Goal: Information Seeking & Learning: Learn about a topic

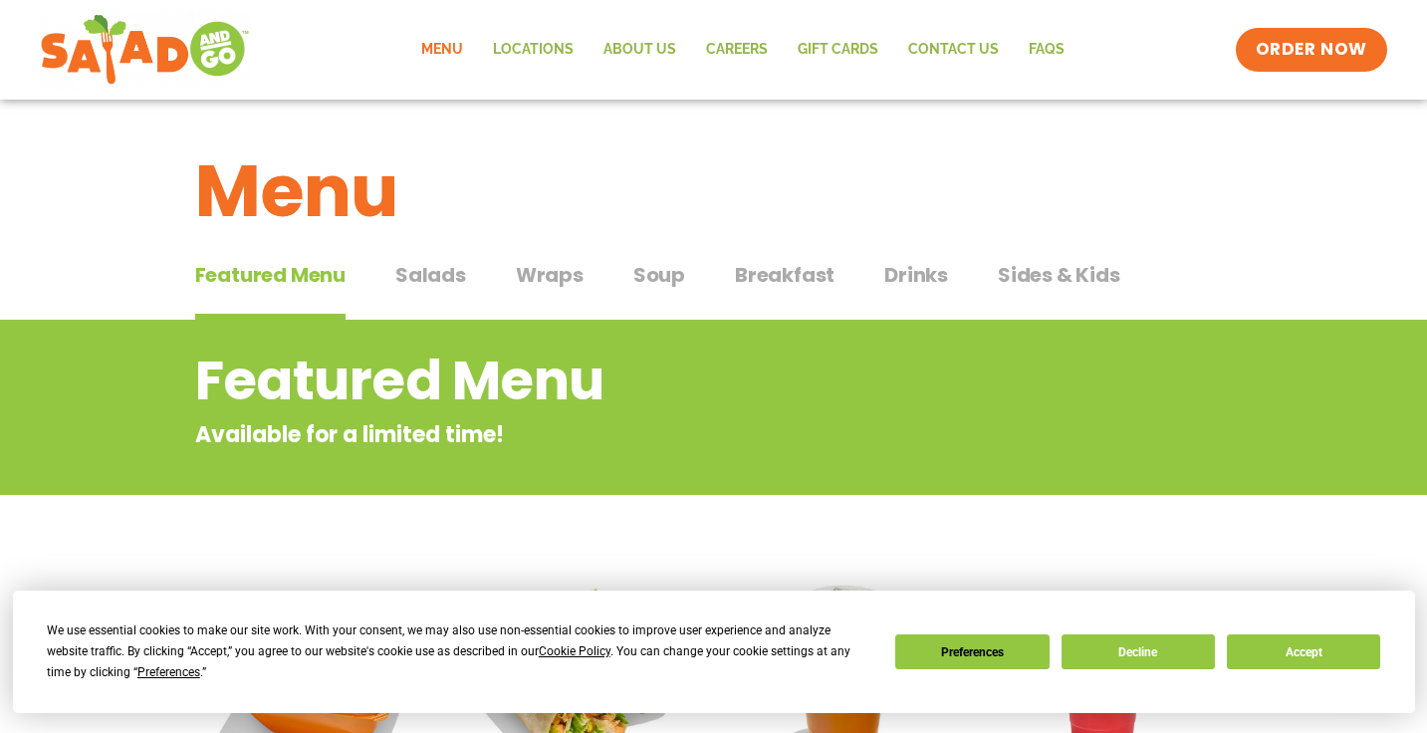
click at [669, 272] on span "Soup" at bounding box center [659, 275] width 52 height 30
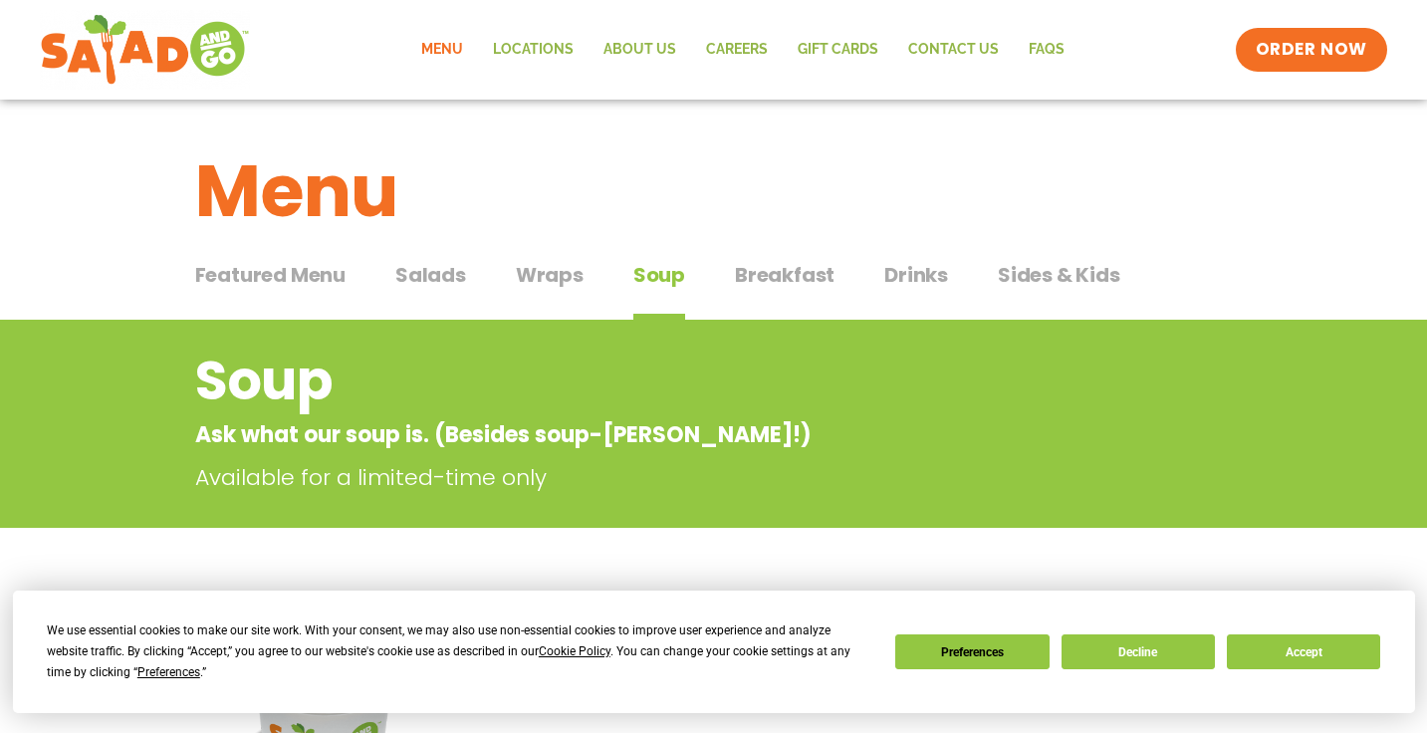
click at [1070, 278] on span "Sides & Kids" at bounding box center [1059, 275] width 123 height 30
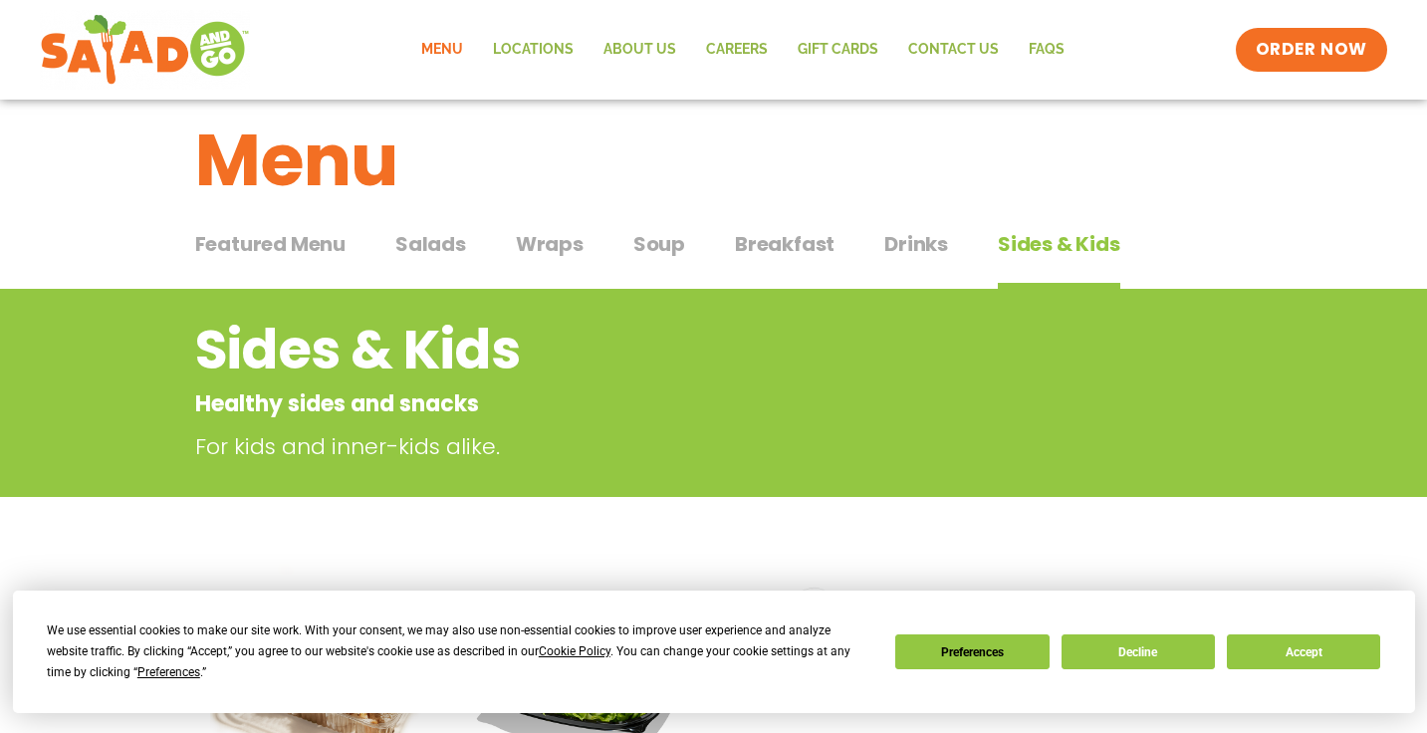
scroll to position [14, 0]
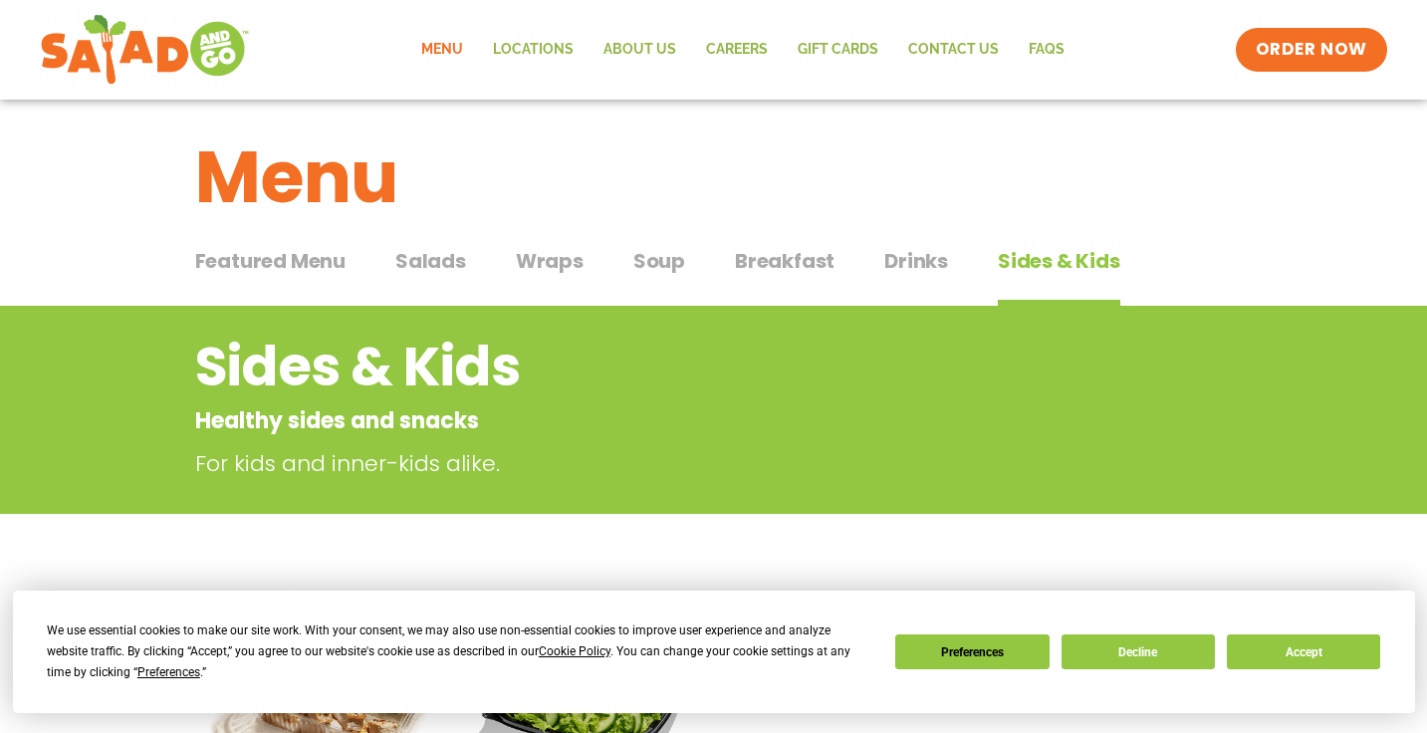
click at [661, 266] on span "Soup" at bounding box center [659, 261] width 52 height 30
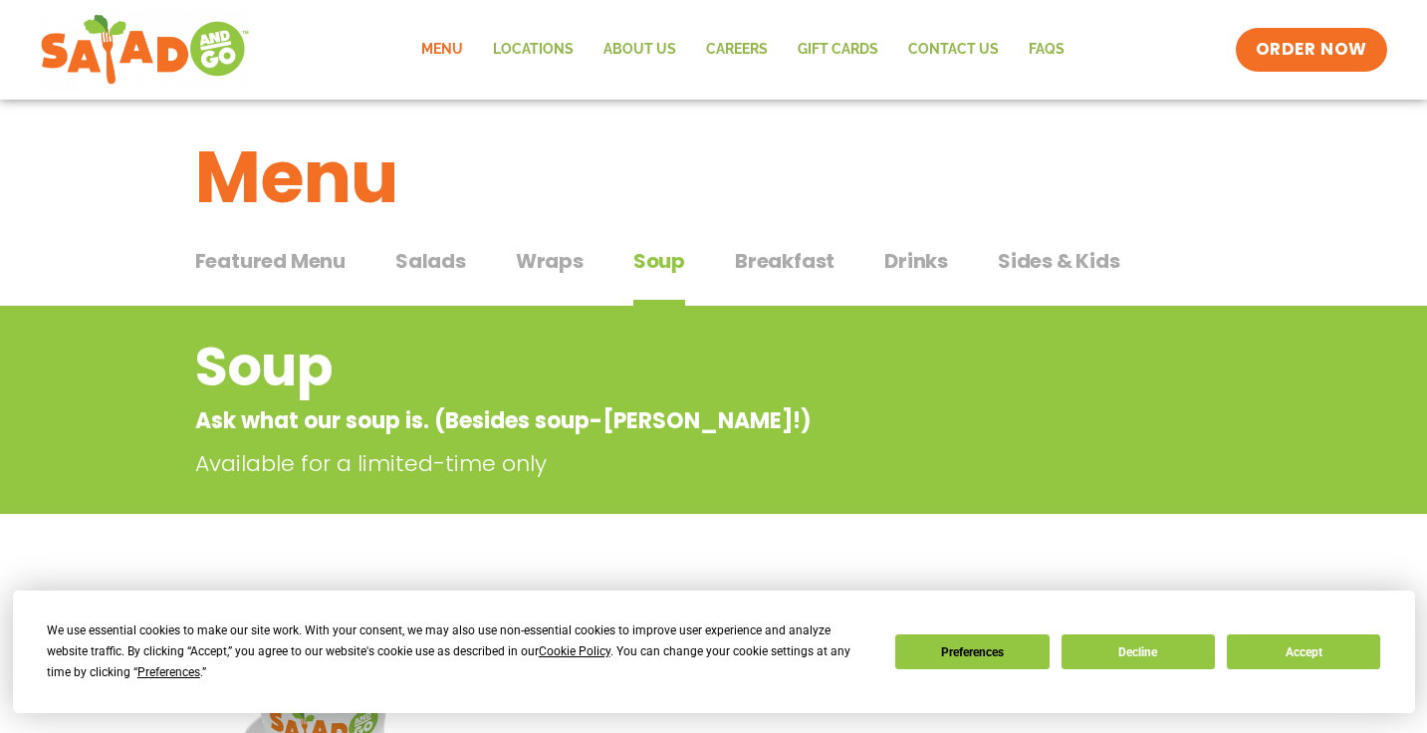
click at [660, 260] on span "Soup" at bounding box center [659, 261] width 52 height 30
click at [674, 258] on span "Soup" at bounding box center [659, 261] width 52 height 30
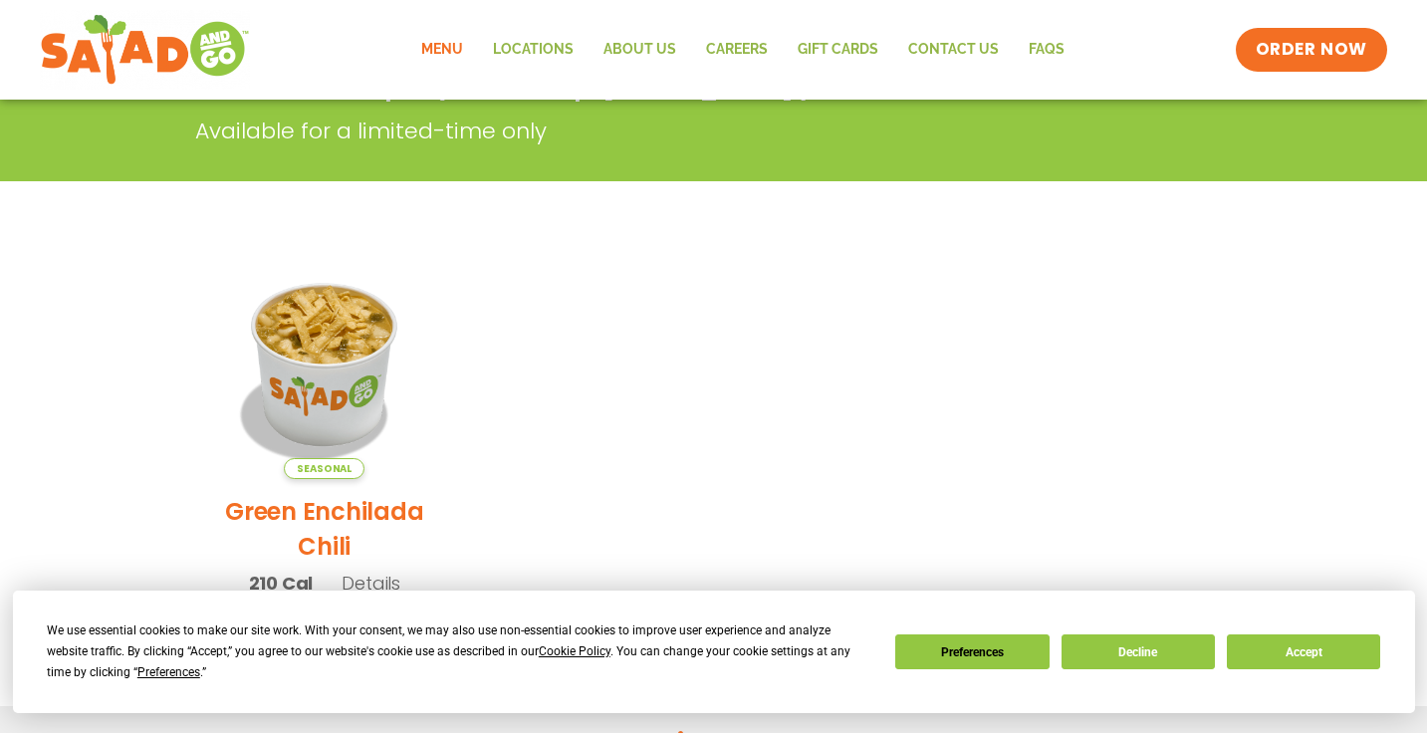
scroll to position [338, 0]
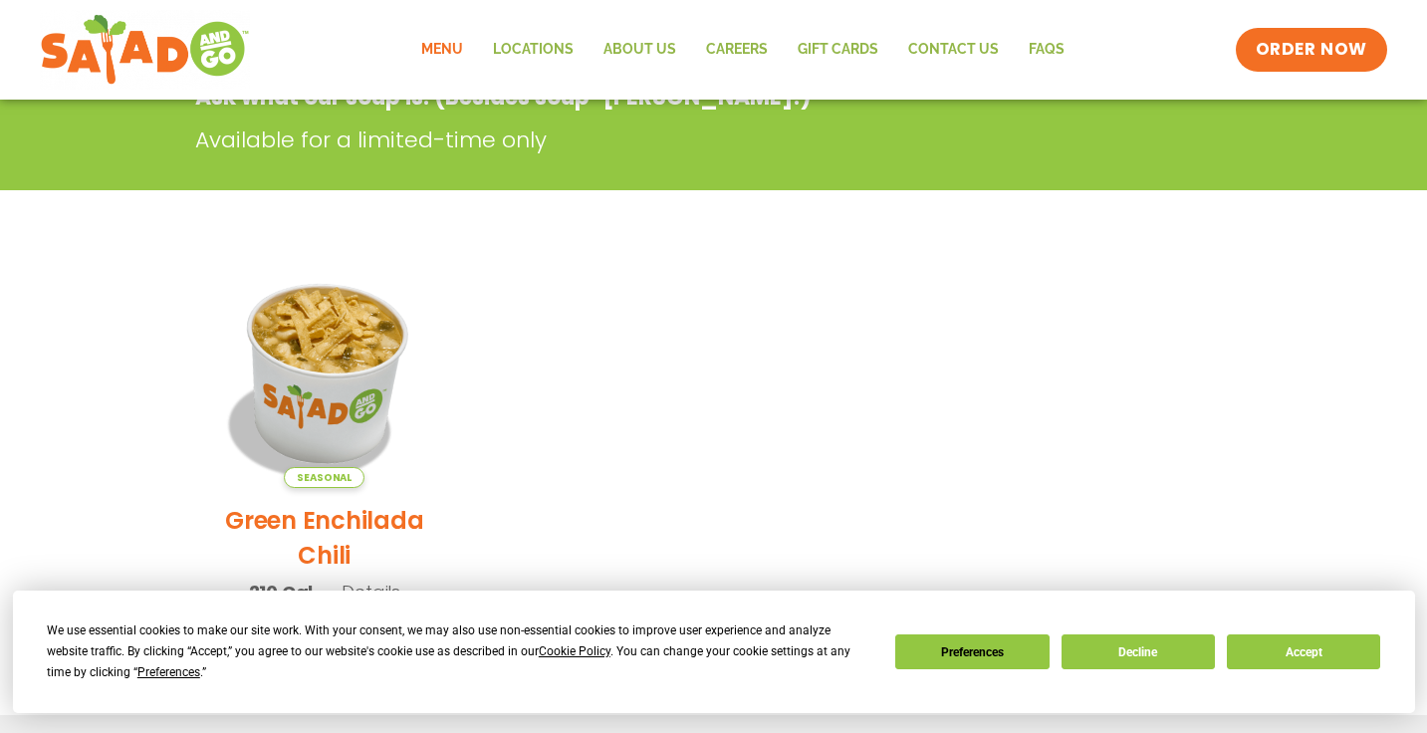
click at [371, 346] on img at bounding box center [324, 373] width 270 height 270
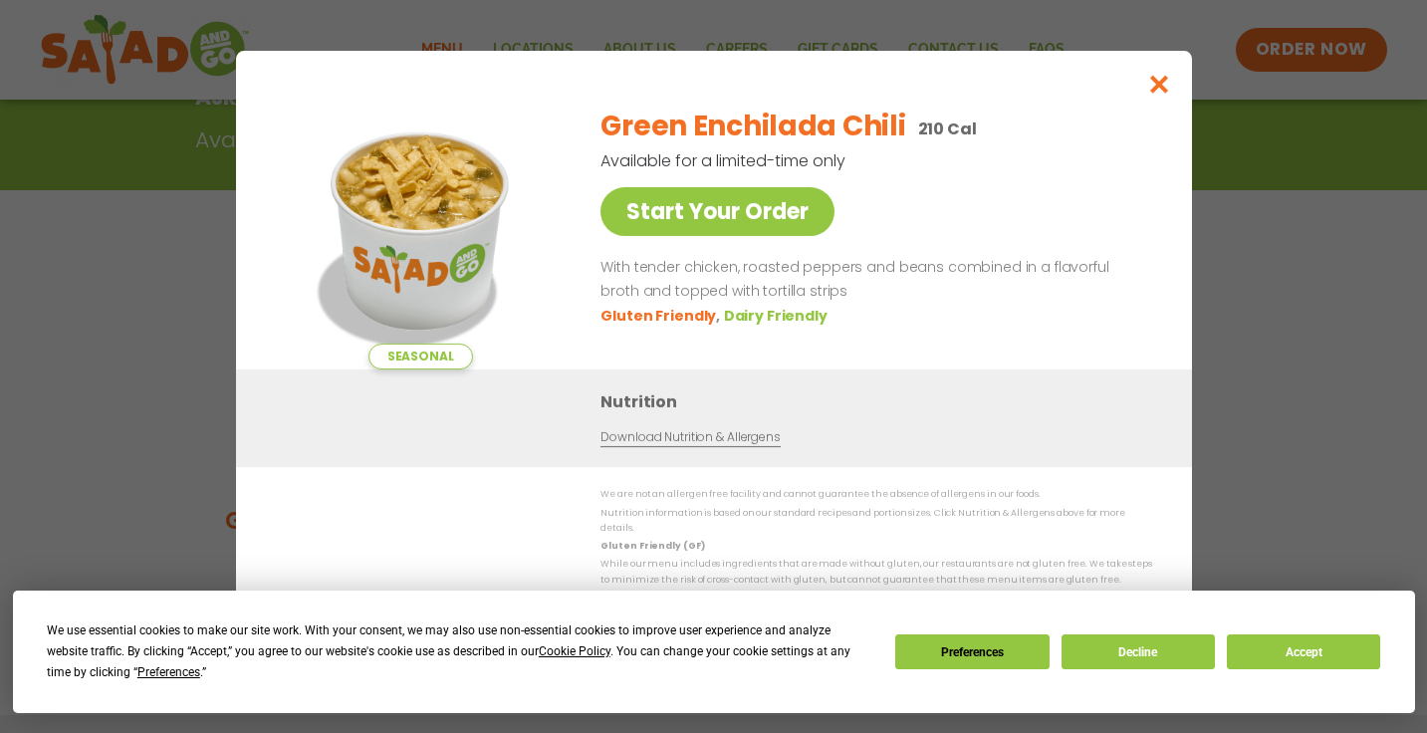
click at [694, 446] on link "Download Nutrition & Allergens" at bounding box center [690, 437] width 179 height 19
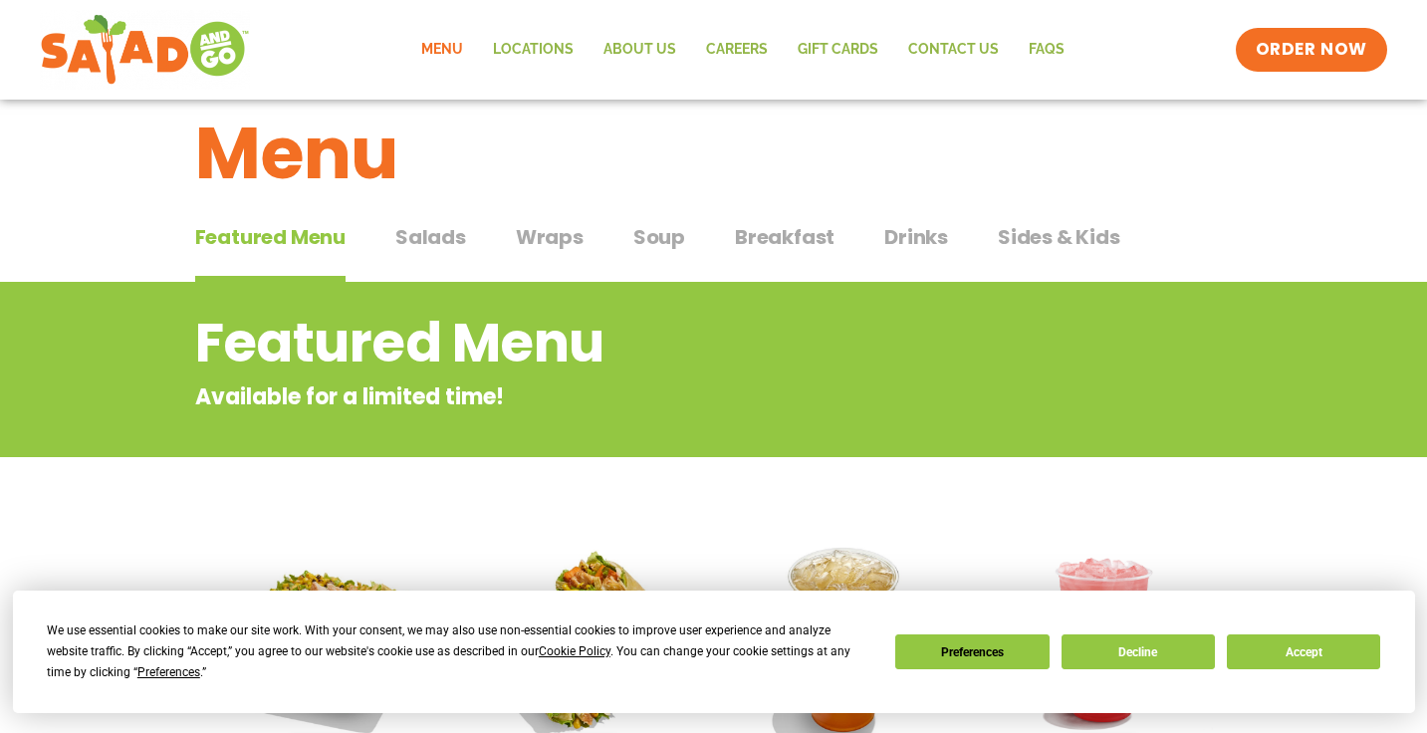
scroll to position [1, 0]
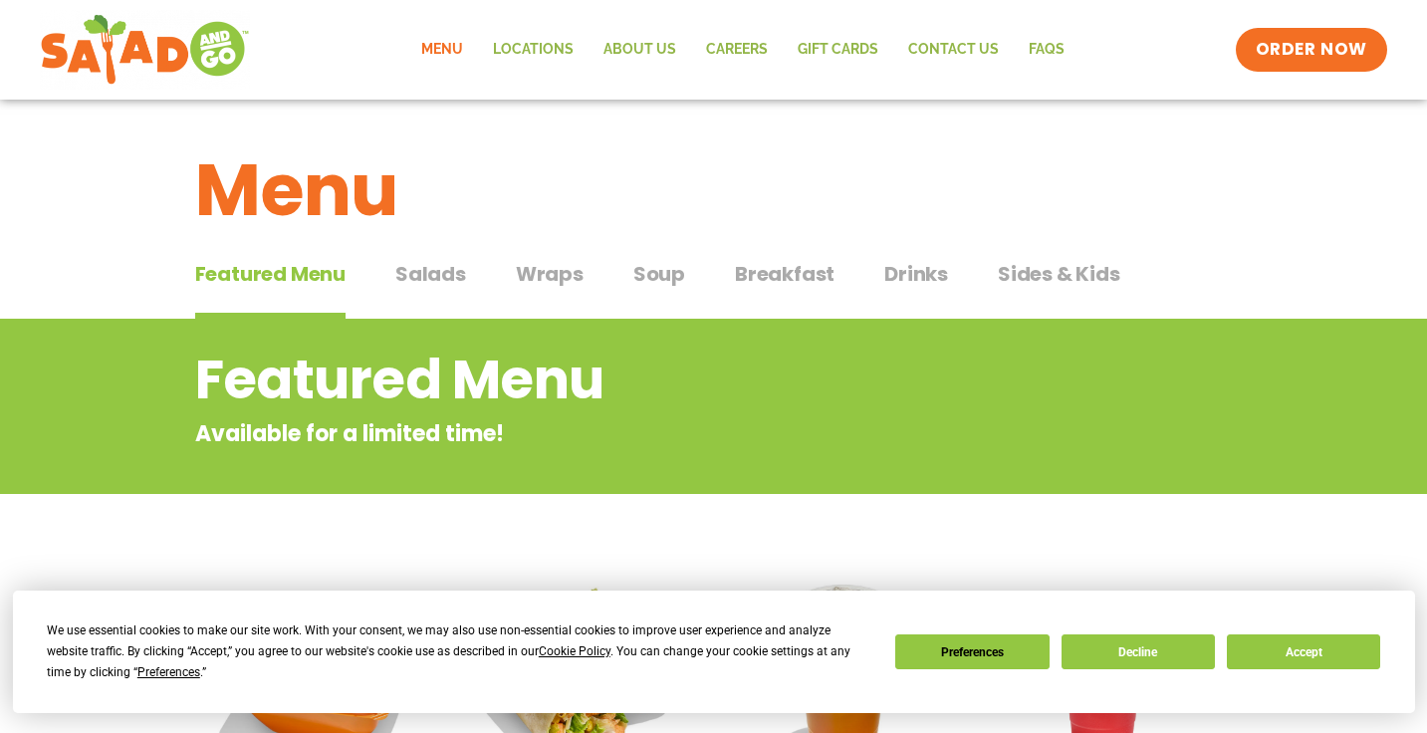
click at [551, 275] on span "Wraps" at bounding box center [550, 274] width 68 height 30
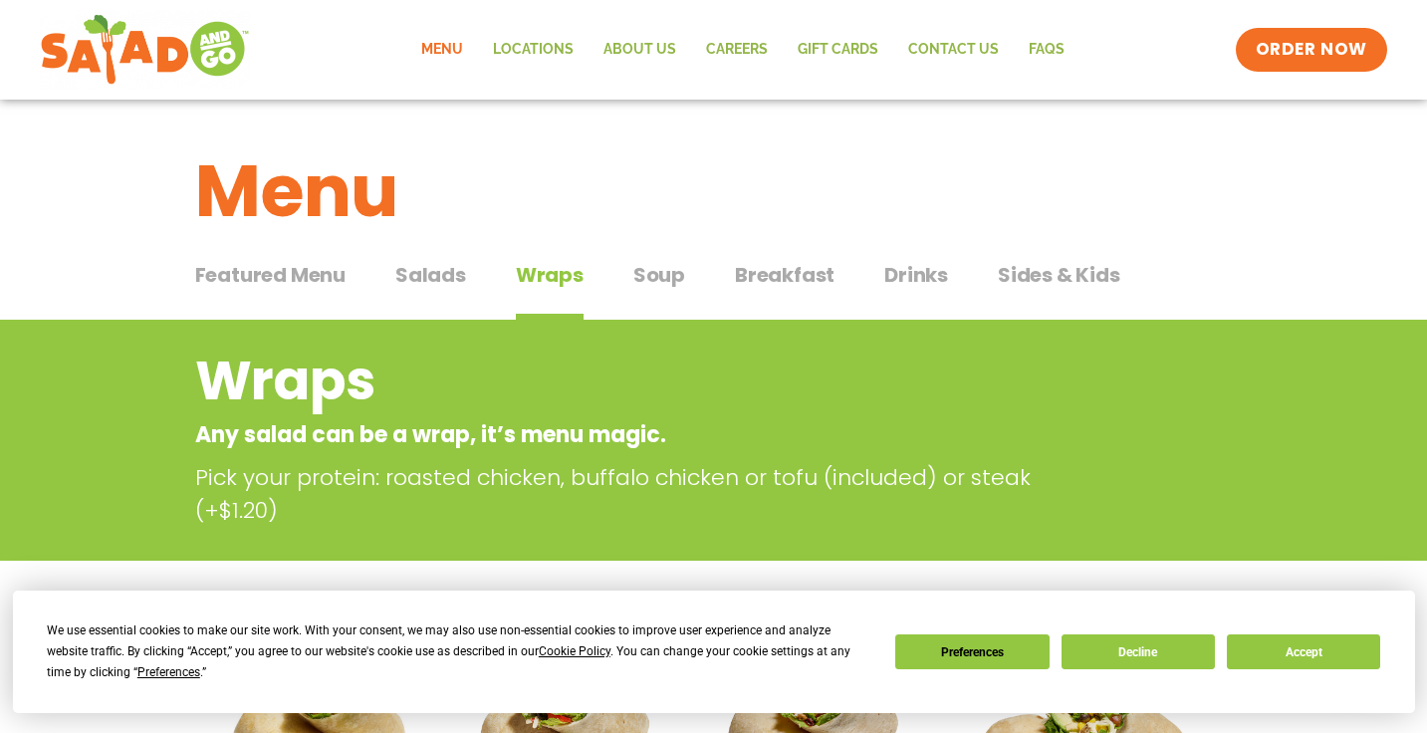
click at [446, 267] on span "Salads" at bounding box center [430, 275] width 71 height 30
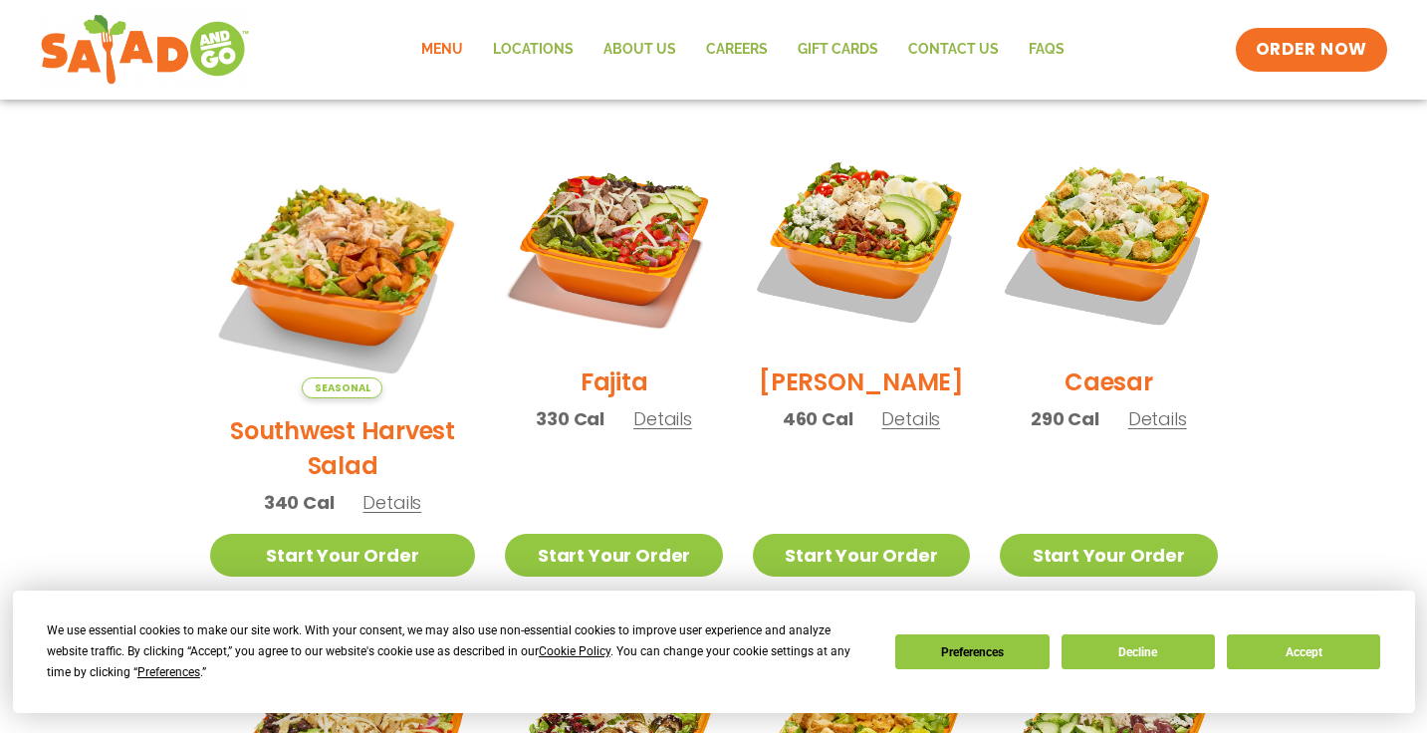
scroll to position [528, 0]
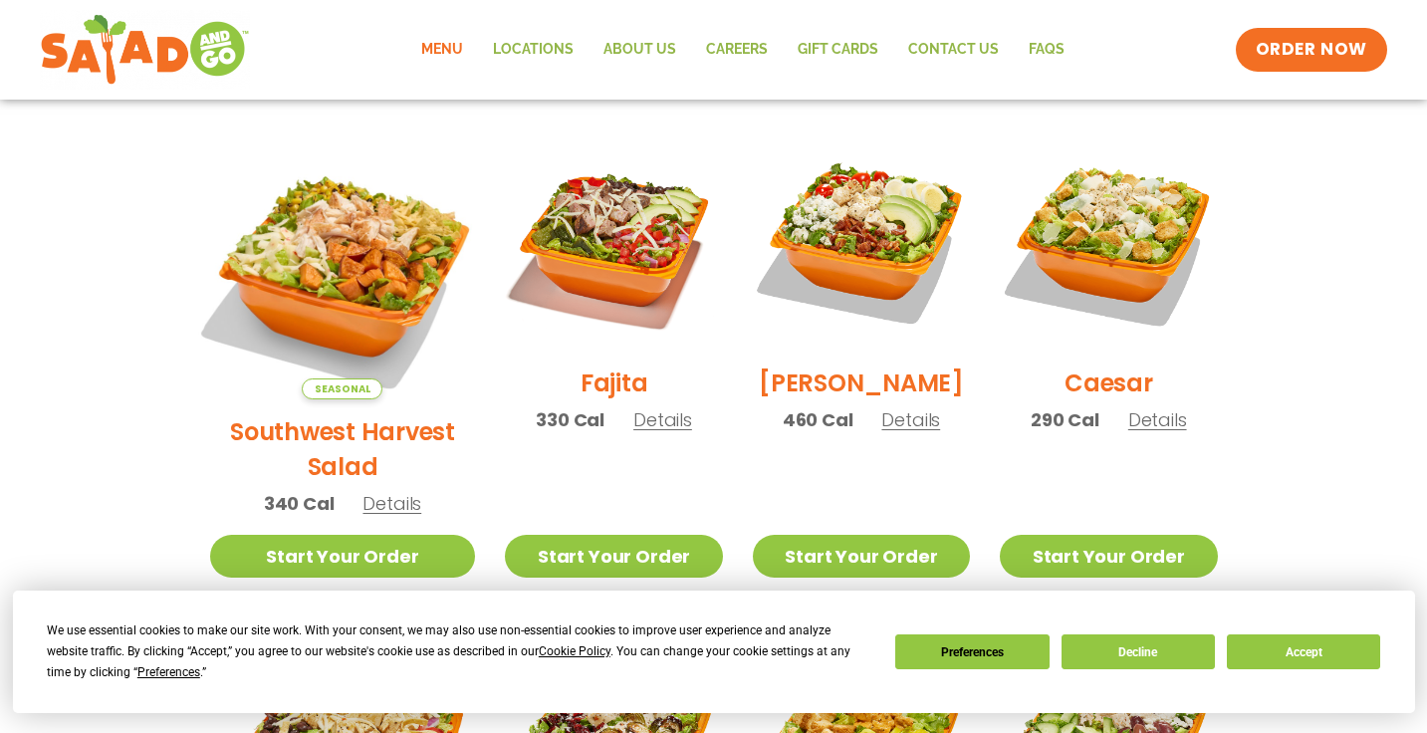
click at [288, 266] on img at bounding box center [342, 267] width 312 height 312
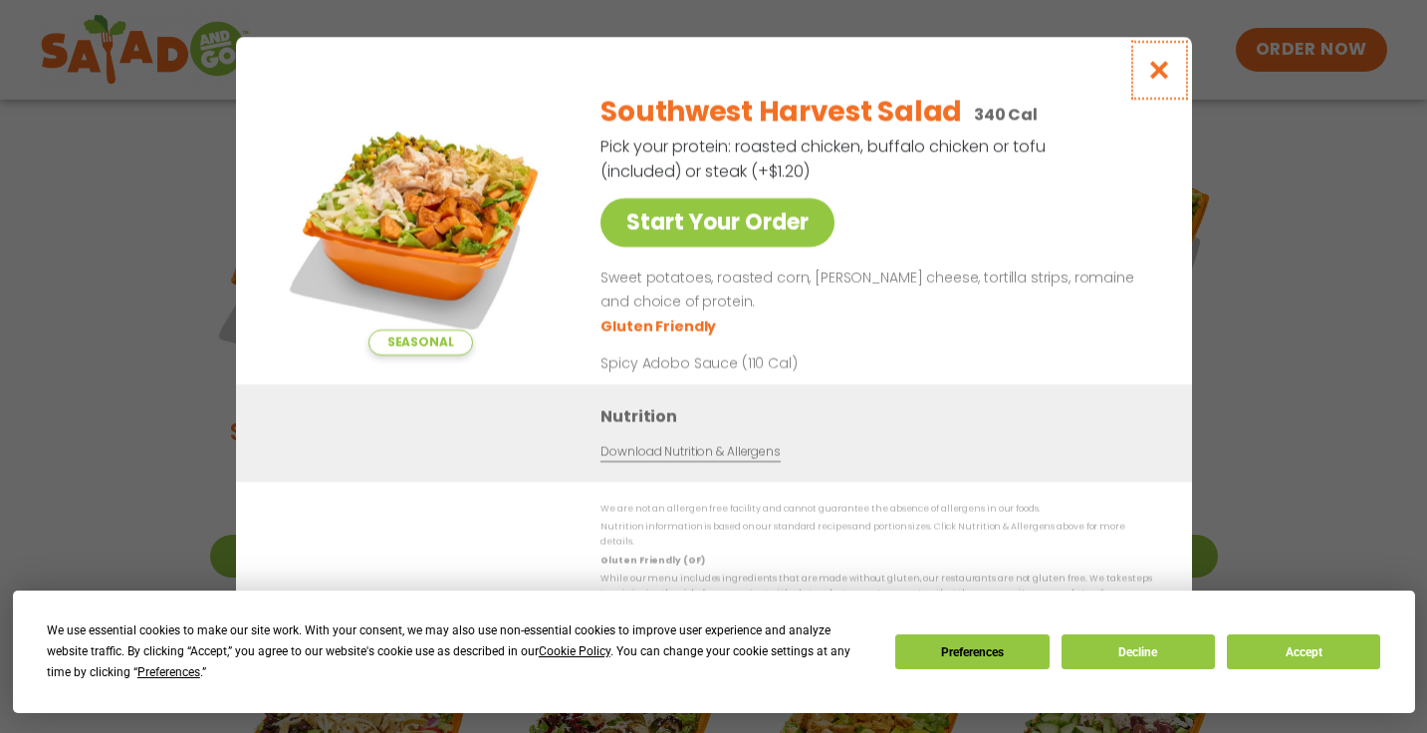
click at [1159, 76] on icon "Close modal" at bounding box center [1158, 70] width 25 height 21
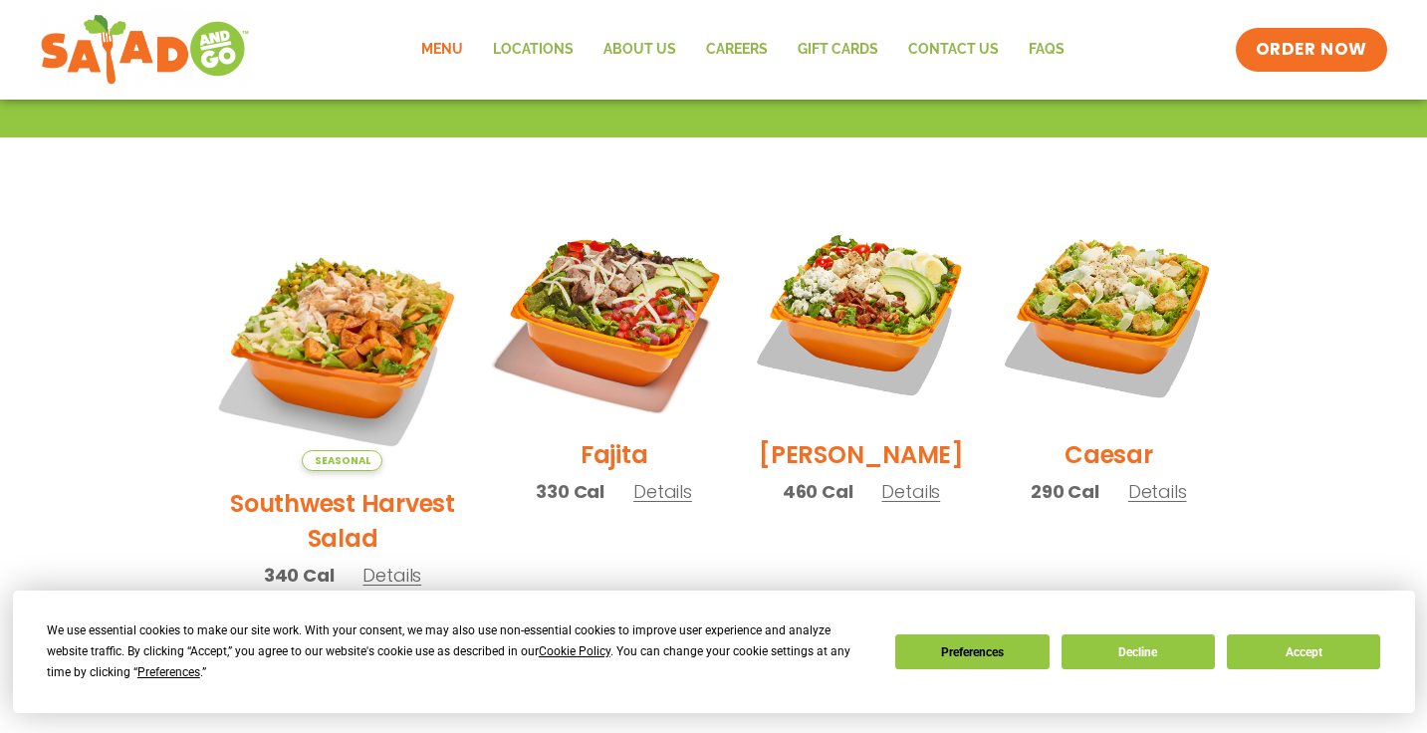
scroll to position [458, 0]
